Goal: Transaction & Acquisition: Download file/media

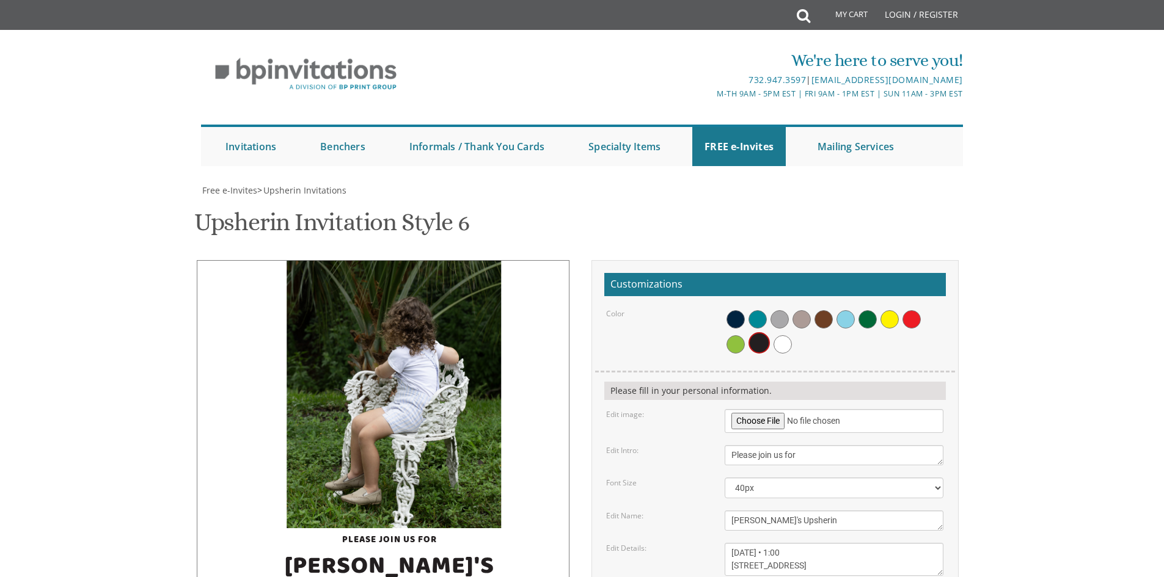
click at [676, 200] on div "Upsherin Invitation Style 6 SKU: upsherin6" at bounding box center [582, 224] width 776 height 48
click at [521, 200] on div "Upsherin Invitation Style 6 SKU: upsherin6" at bounding box center [582, 224] width 776 height 48
click at [475, 261] on img at bounding box center [394, 395] width 214 height 268
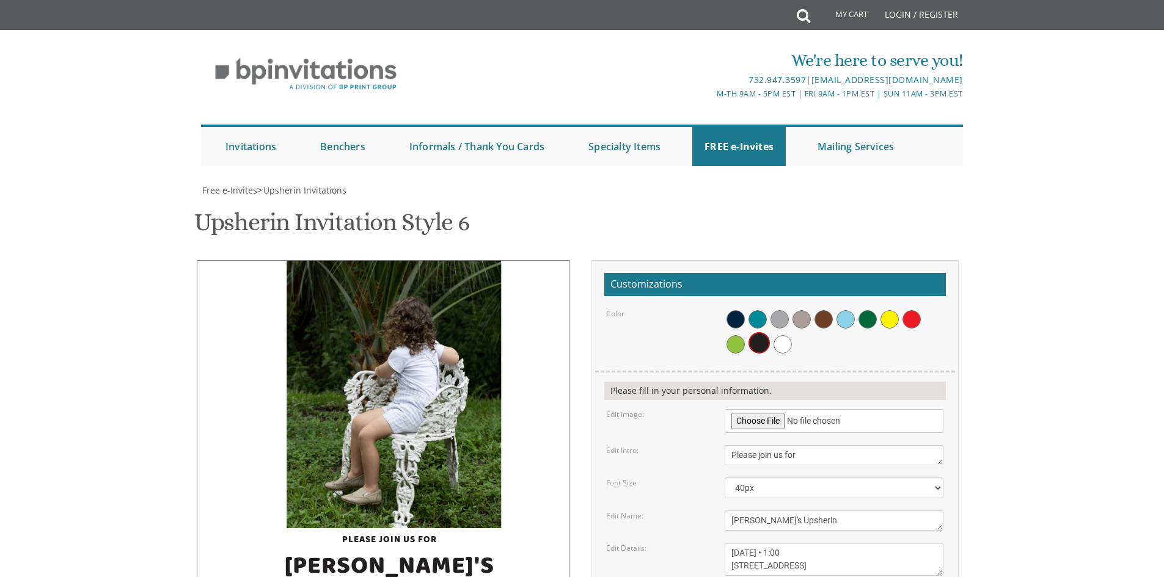
click at [475, 365] on img at bounding box center [394, 395] width 214 height 268
click at [387, 309] on img at bounding box center [394, 395] width 214 height 268
click at [387, 308] on img at bounding box center [394, 395] width 214 height 268
click at [382, 290] on img at bounding box center [394, 395] width 214 height 268
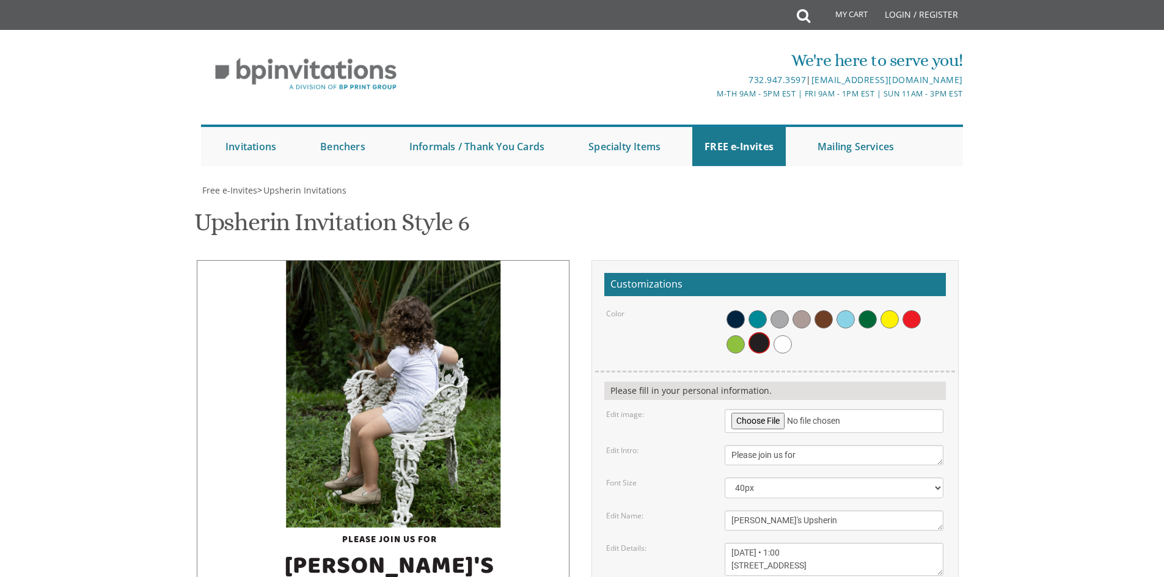
click at [381, 285] on img at bounding box center [393, 394] width 214 height 268
click at [478, 184] on div "Free e-Invites > Upsherin Invitations" at bounding box center [582, 190] width 762 height 12
click at [906, 454] on form "Customizations Color Please fill in your personal information. Edit image: Edit…" at bounding box center [774, 478] width 341 height 411
click at [858, 543] on textarea "[DATE] • 1:00 pm at our home • [STREET_ADDRESS]" at bounding box center [833, 559] width 219 height 33
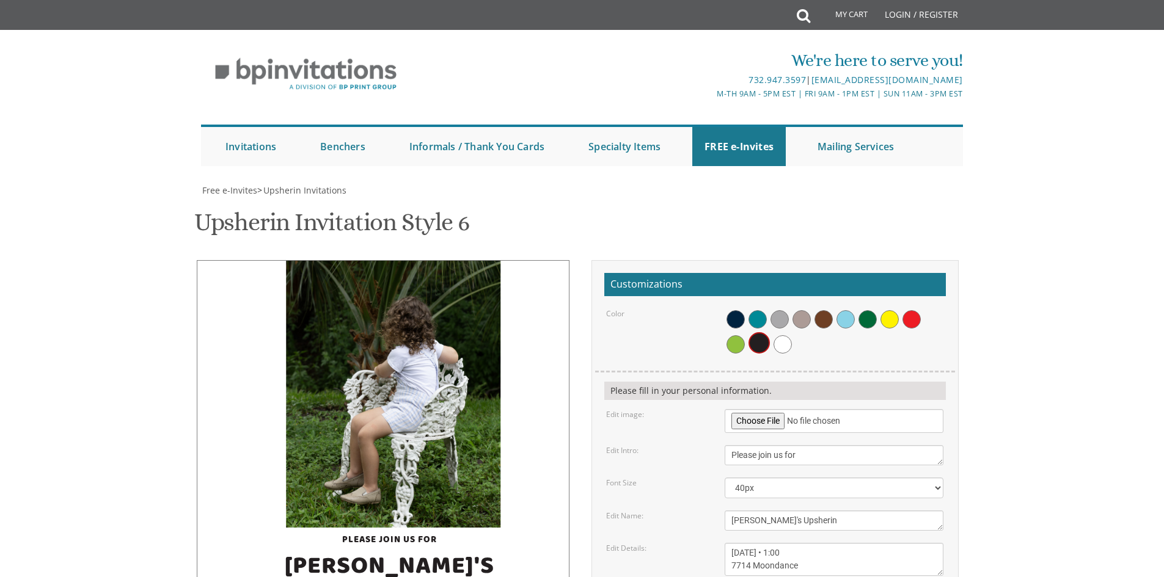
type textarea "[DATE] • 1:00 7714 Moondance"
type input "[EMAIL_ADDRESS][DOMAIN_NAME]"
click at [1013, 230] on body "My Cart Total: View Cart Item(s) Submit My Cart Total: View Cart Item(s) Login …" at bounding box center [582, 515] width 1164 height 1030
click at [985, 306] on body "My Cart Total: View Cart Item(s) Submit My Cart Total: View Cart Item(s) Login …" at bounding box center [582, 515] width 1164 height 1030
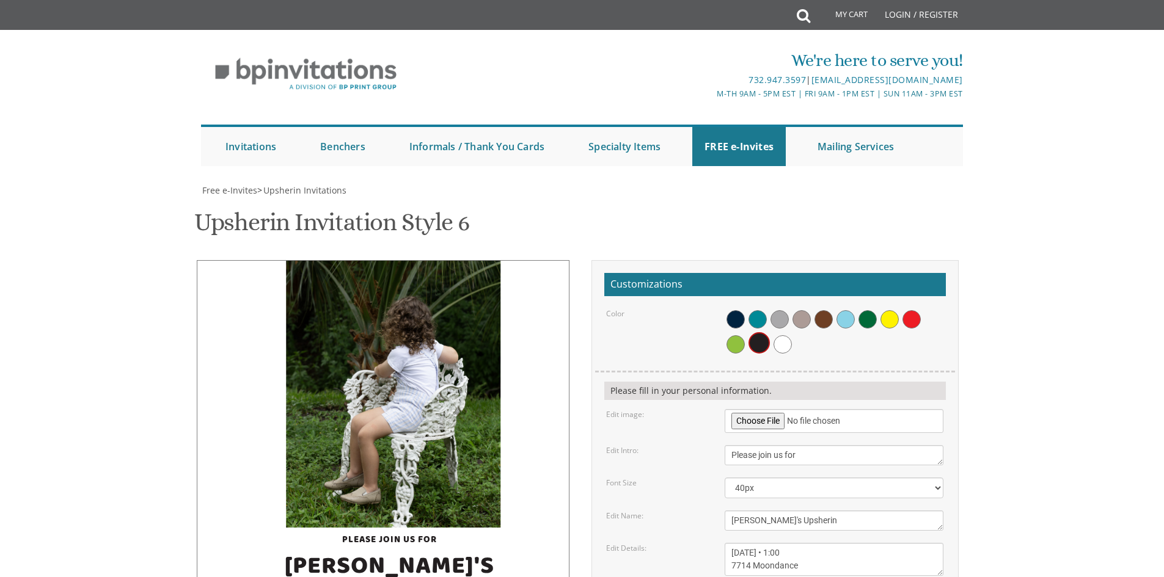
click at [632, 511] on label "Edit Name:" at bounding box center [624, 516] width 37 height 10
